Goal: Task Accomplishment & Management: Manage account settings

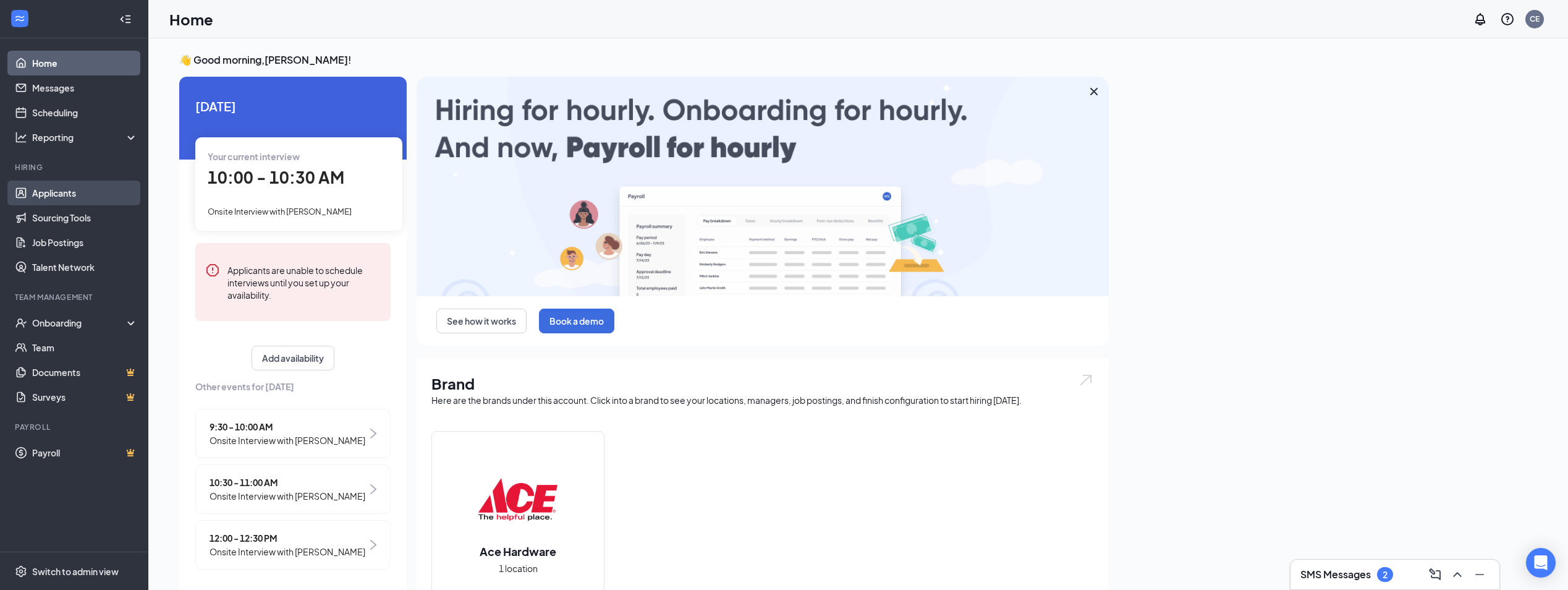
click at [80, 190] on link "Applicants" at bounding box center [85, 193] width 106 height 25
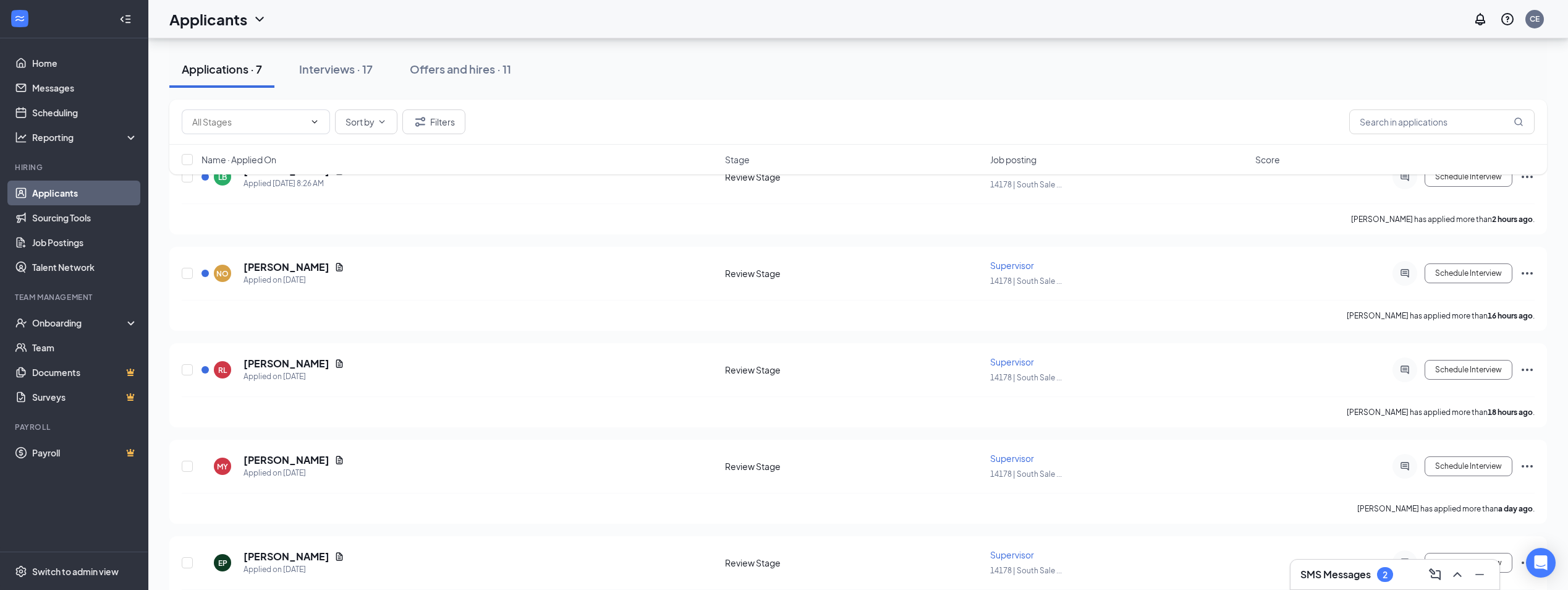
scroll to position [139, 0]
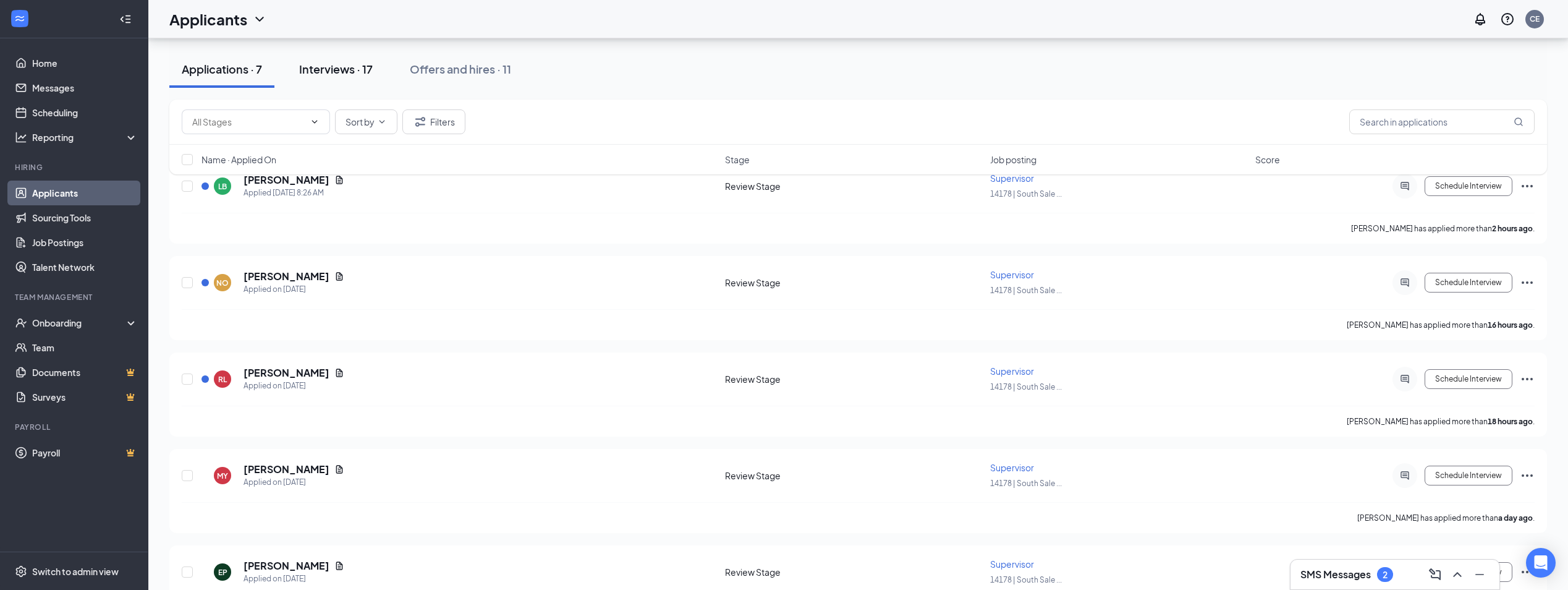
click at [315, 67] on div "Interviews · 17" at bounding box center [336, 69] width 74 height 16
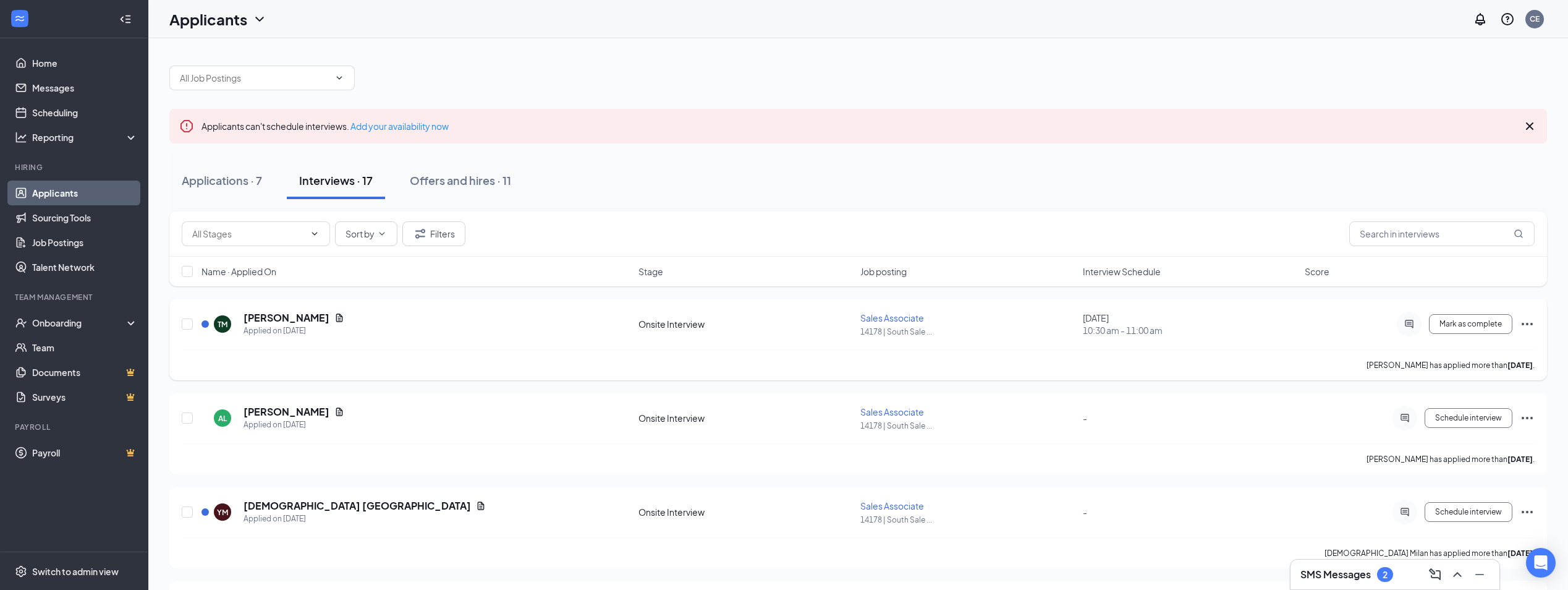
click at [1525, 323] on icon "Ellipses" at bounding box center [1526, 324] width 15 height 15
click at [1324, 332] on div "[PERSON_NAME] Applied on [DATE] Onsite Interview Sales Associate 14178 | South …" at bounding box center [858, 330] width 1352 height 38
click at [1410, 326] on icon "ActiveChat" at bounding box center [1409, 324] width 8 height 8
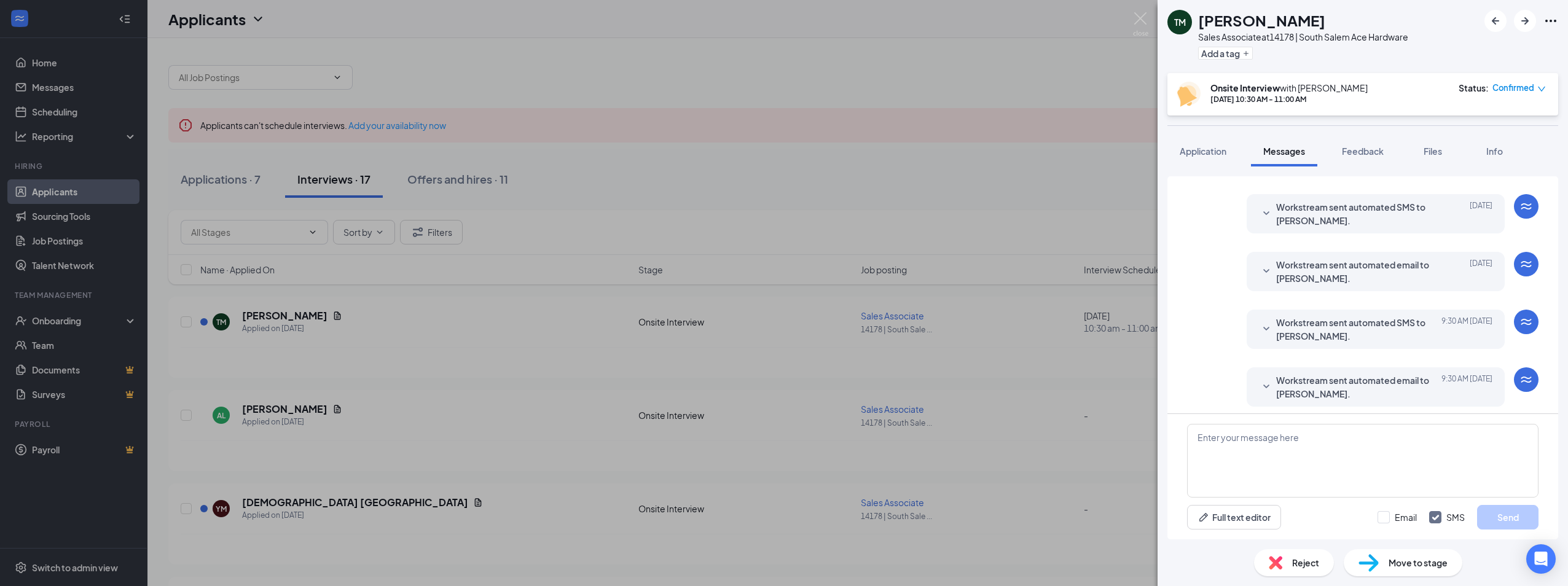
scroll to position [358, 0]
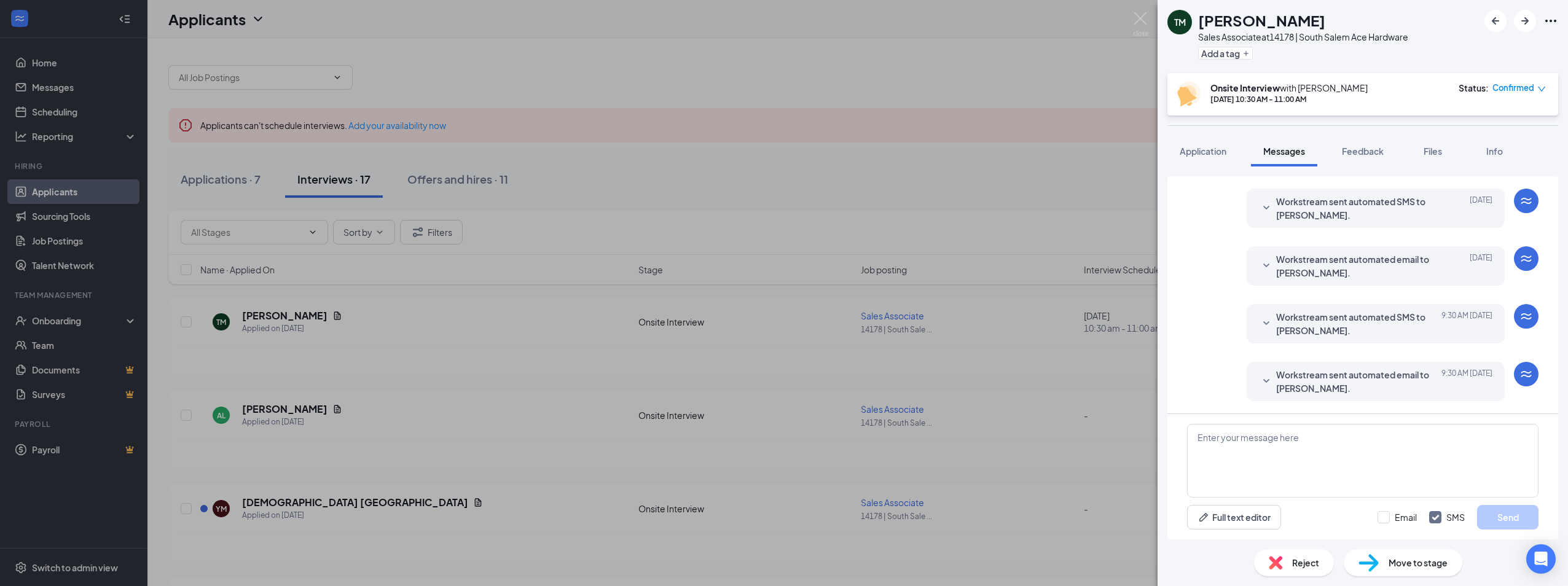
click at [1067, 87] on div "[PERSON_NAME] Sales Associate at 14178 | [GEOGRAPHIC_DATA] Ace Hardware Add a t…" at bounding box center [784, 293] width 1568 height 586
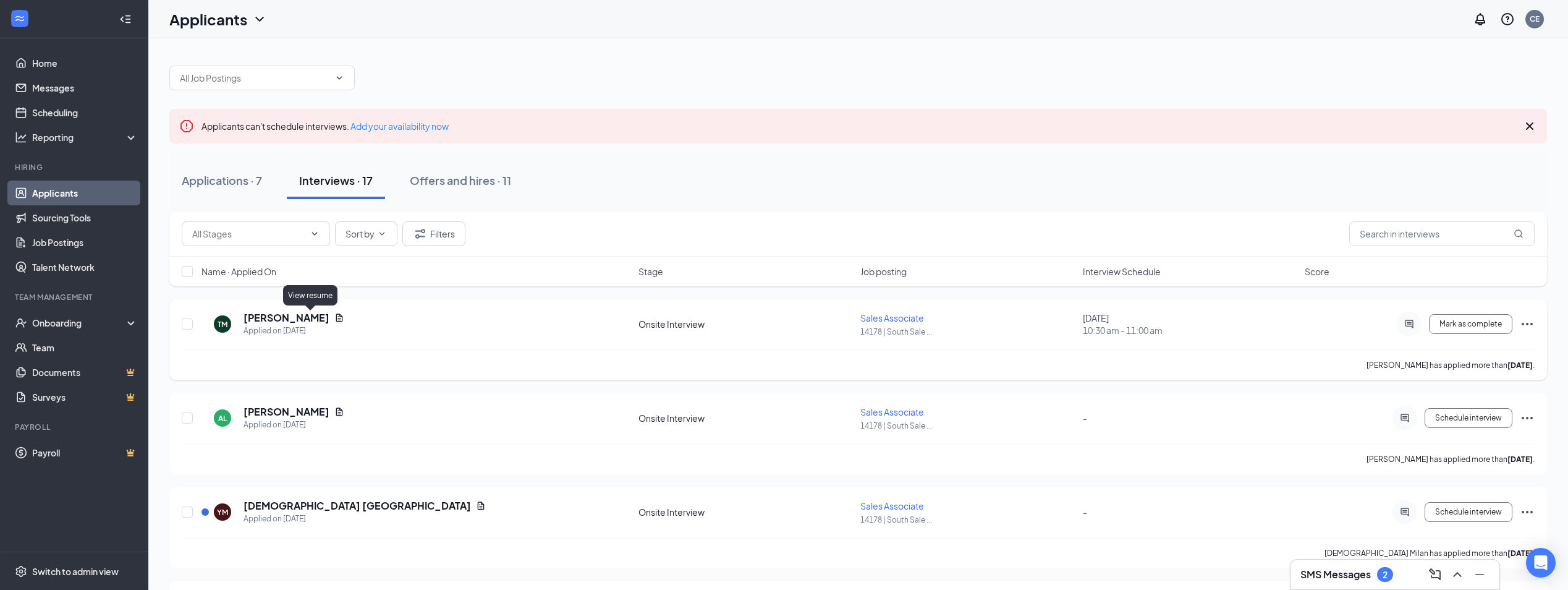
click at [334, 317] on icon "Document" at bounding box center [339, 318] width 10 height 10
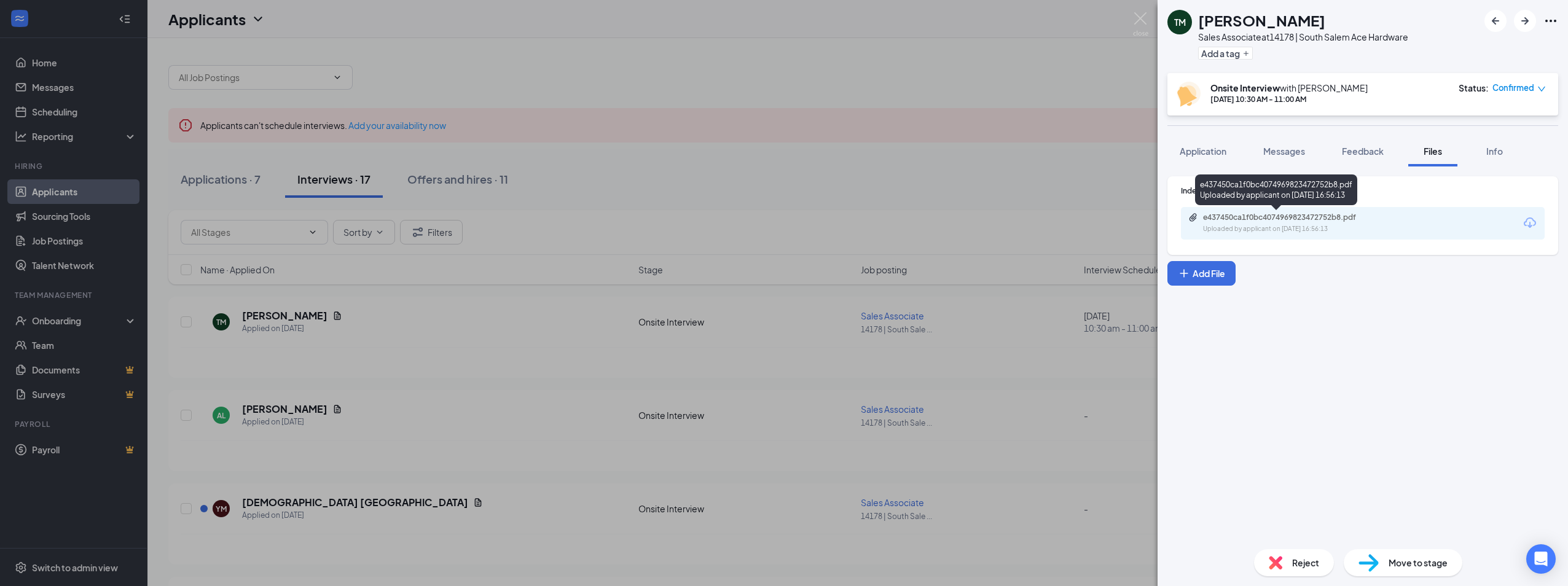
click at [1277, 224] on div "Uploaded by applicant on [DATE] 16:56:13" at bounding box center [1294, 229] width 184 height 10
